Goal: Navigation & Orientation: Find specific page/section

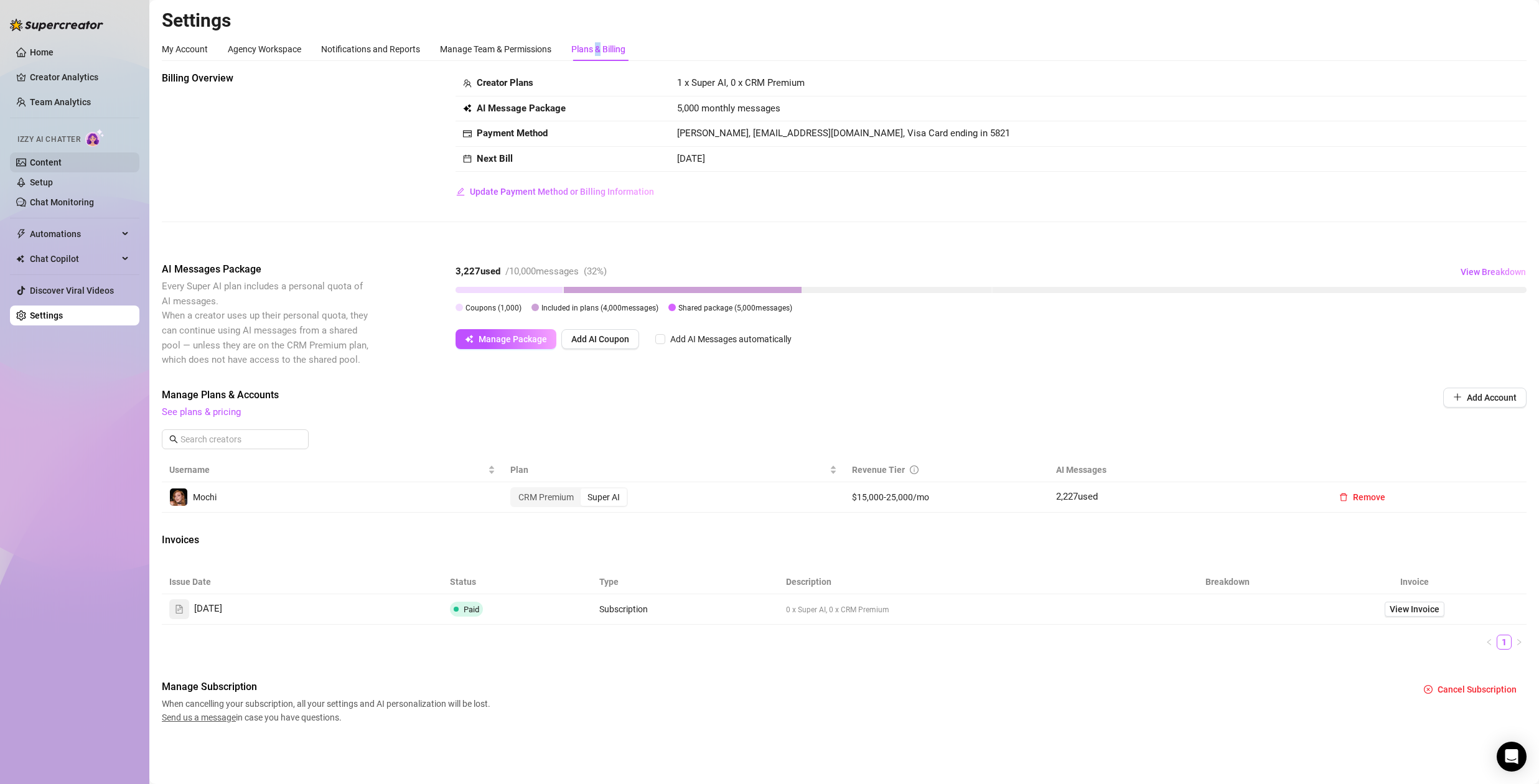
click at [61, 163] on link "Content" at bounding box center [46, 163] width 32 height 10
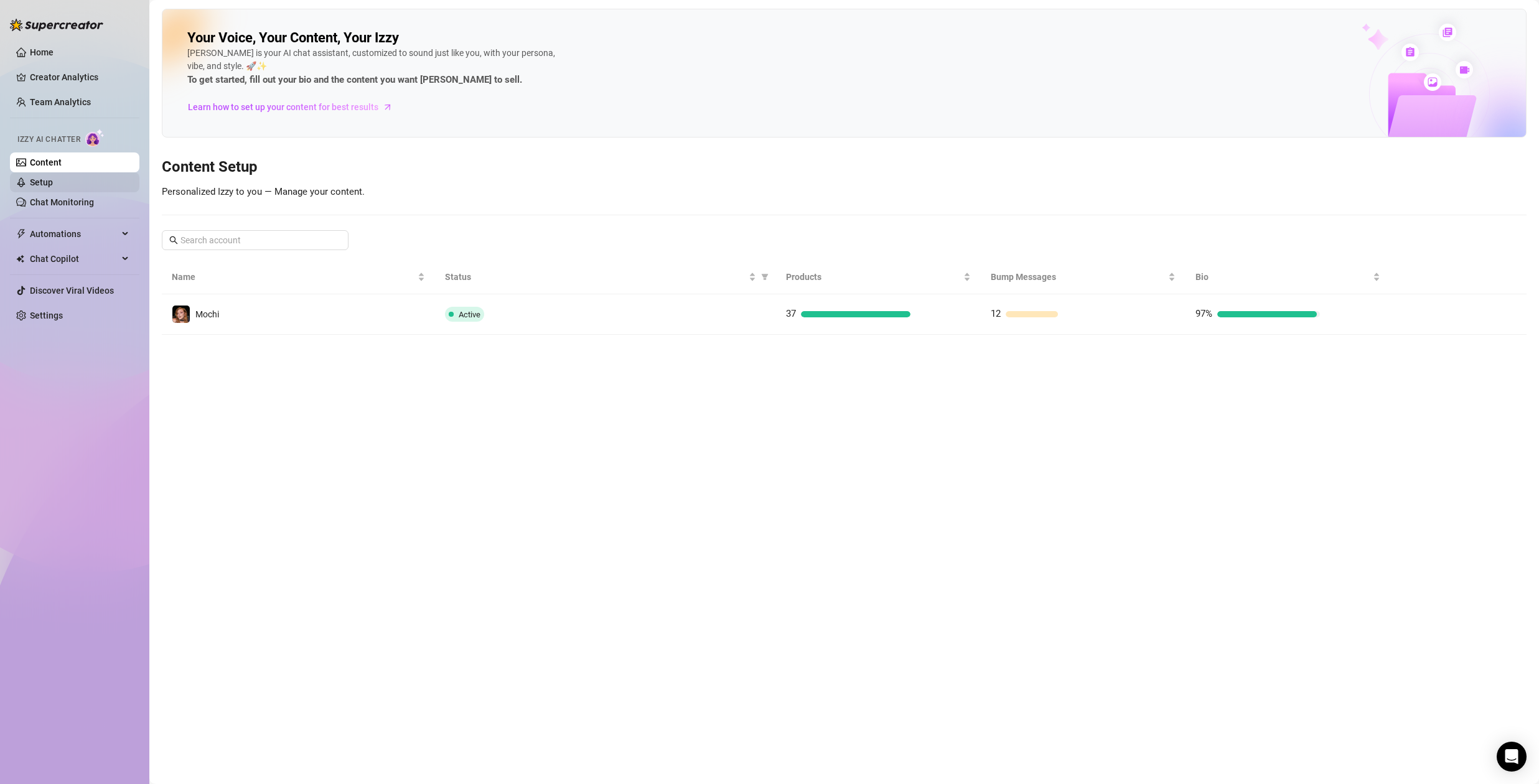
click at [53, 180] on link "Setup" at bounding box center [41, 183] width 23 height 10
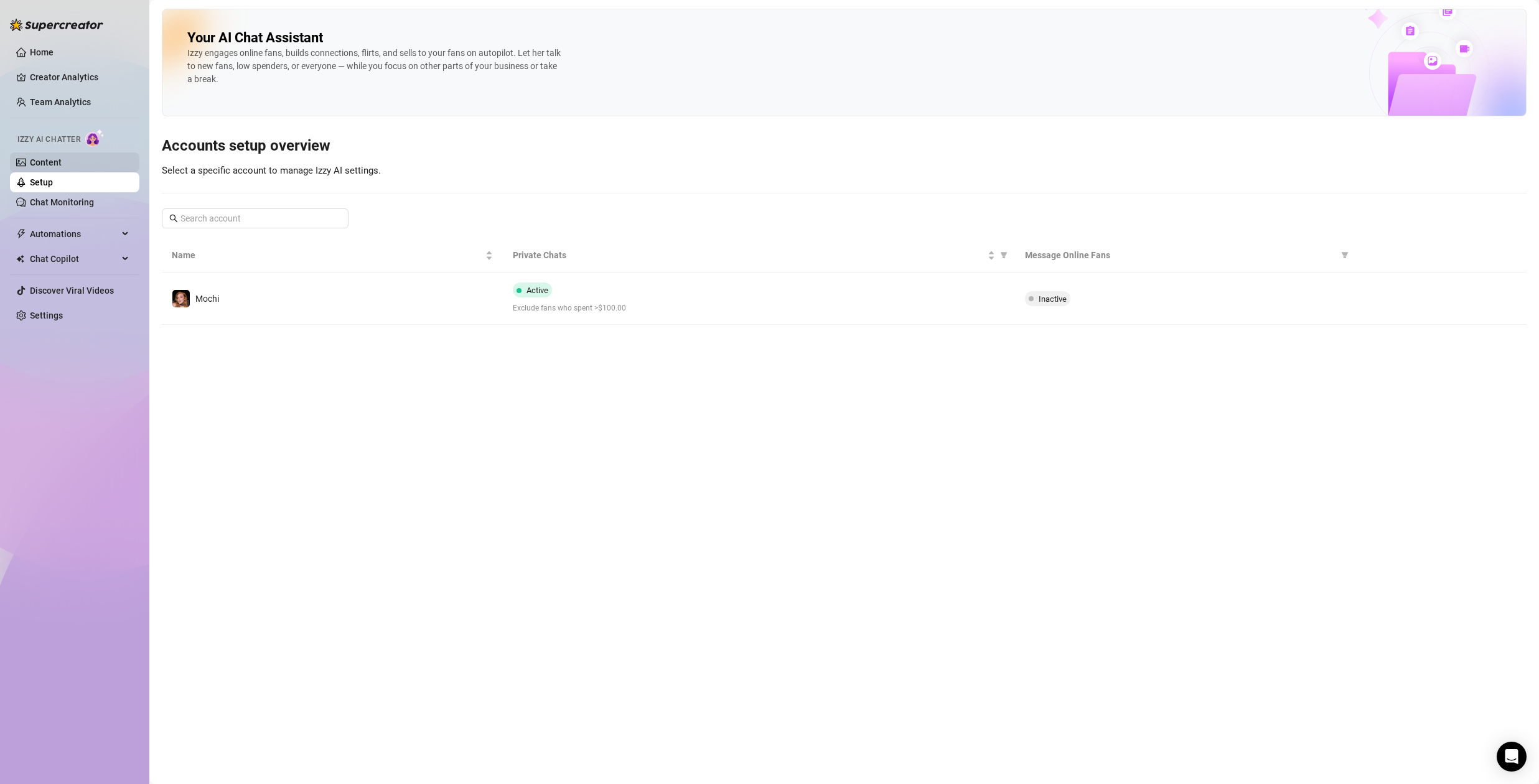
click at [61, 164] on link "Content" at bounding box center [46, 163] width 32 height 10
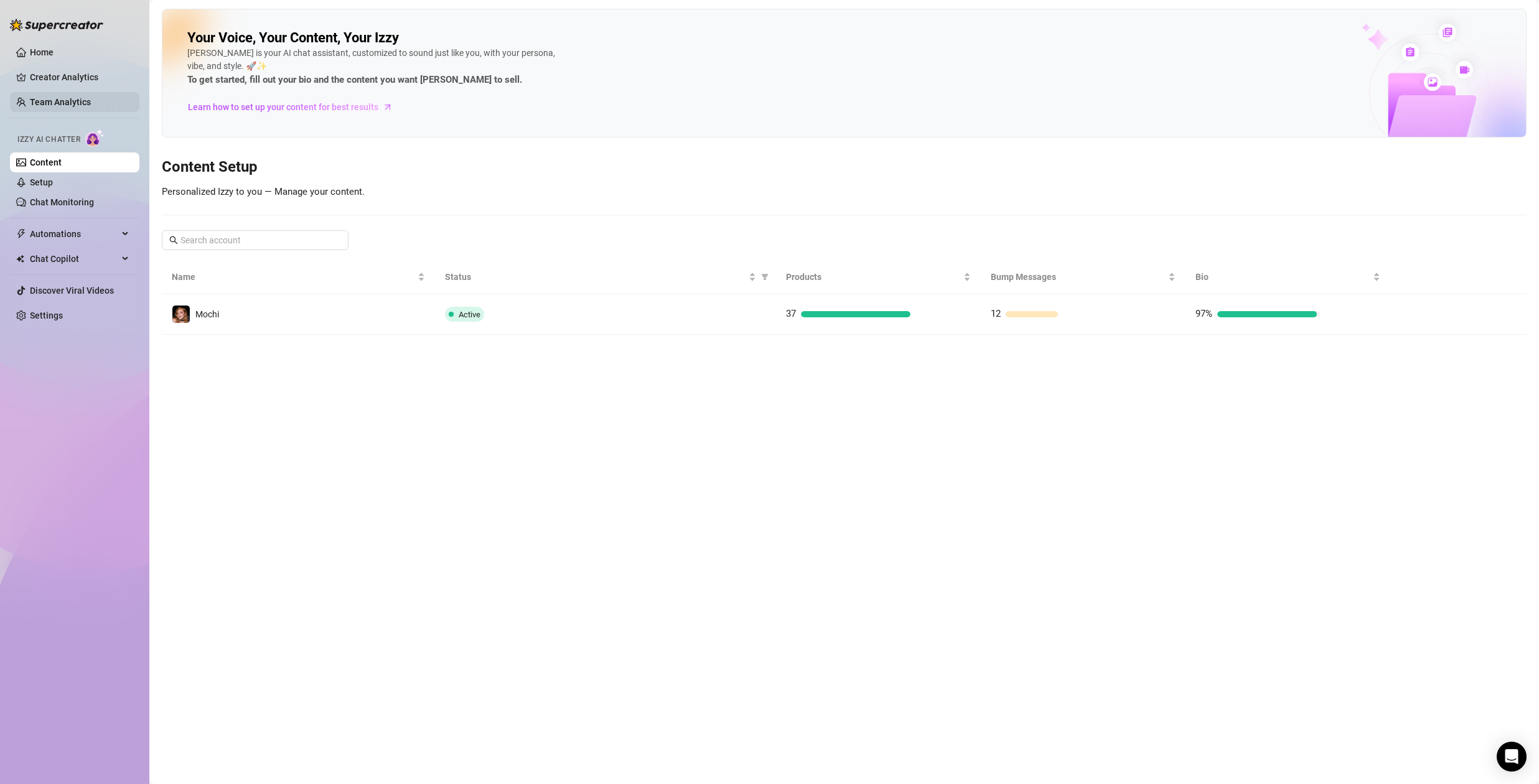
click at [44, 103] on link "Team Analytics" at bounding box center [60, 103] width 61 height 10
